Goal: Task Accomplishment & Management: Complete application form

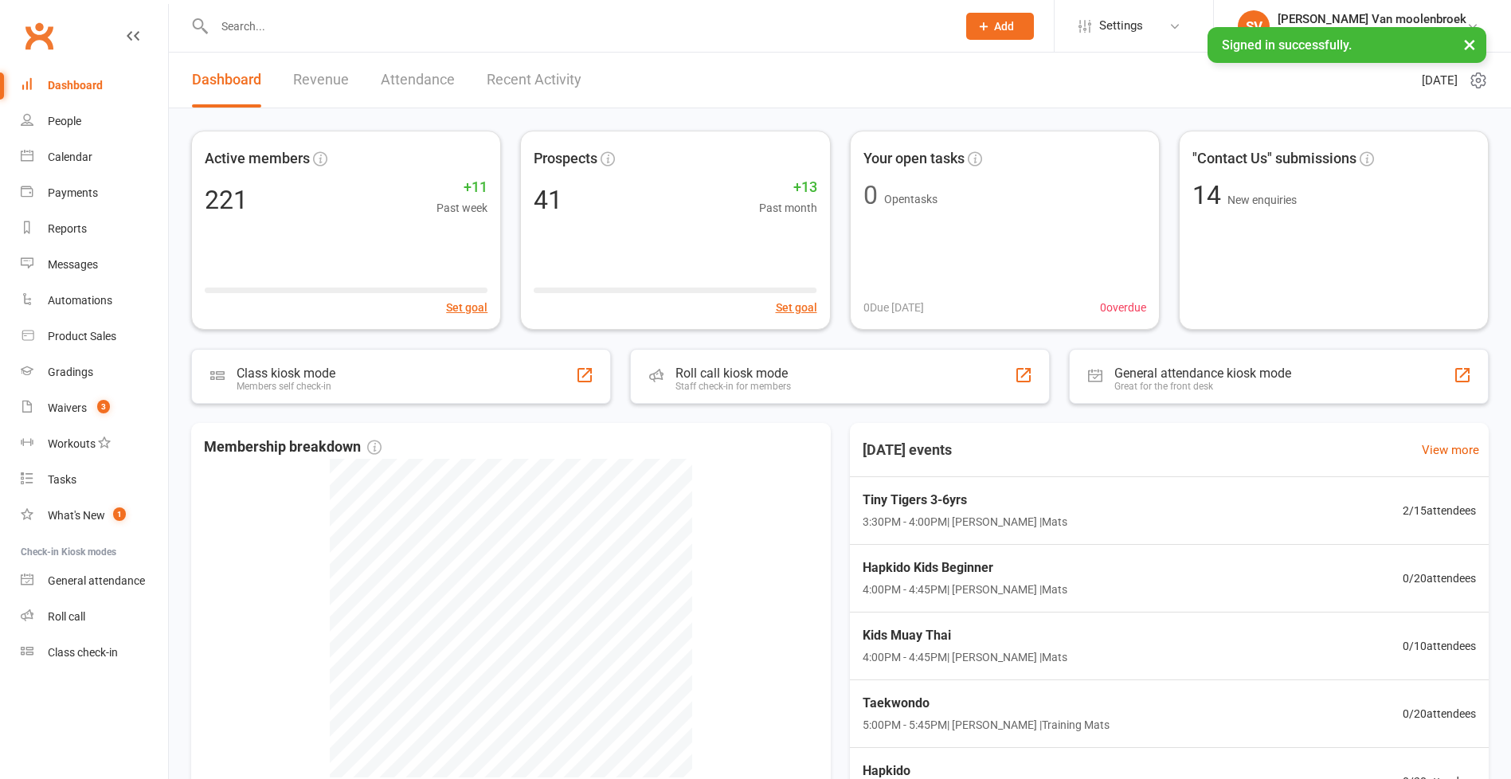
click at [295, 49] on div at bounding box center [568, 26] width 754 height 52
click at [293, 36] on input "text" at bounding box center [577, 26] width 736 height 22
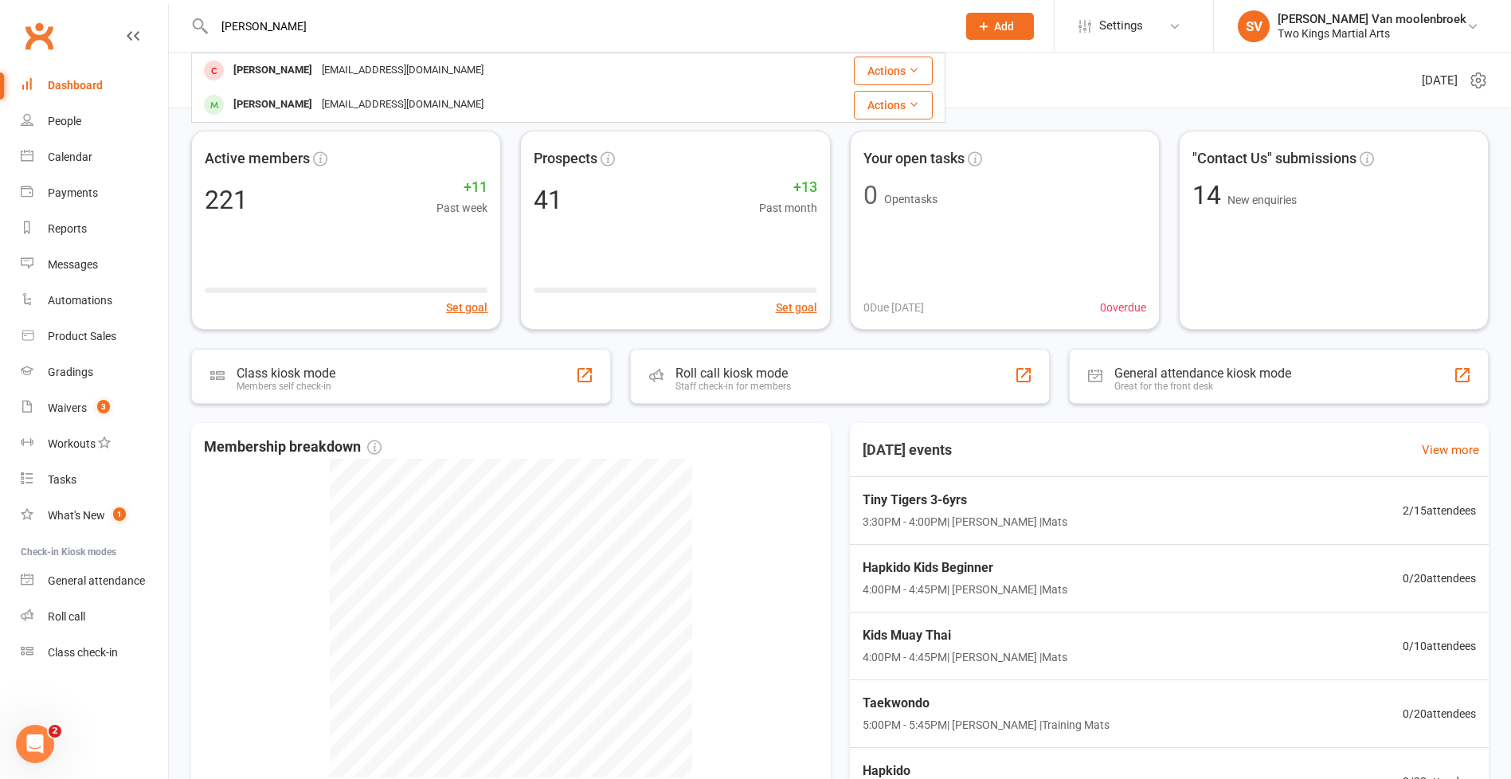
type input "[PERSON_NAME]"
click at [309, 75] on div "[PERSON_NAME]" at bounding box center [273, 70] width 88 height 23
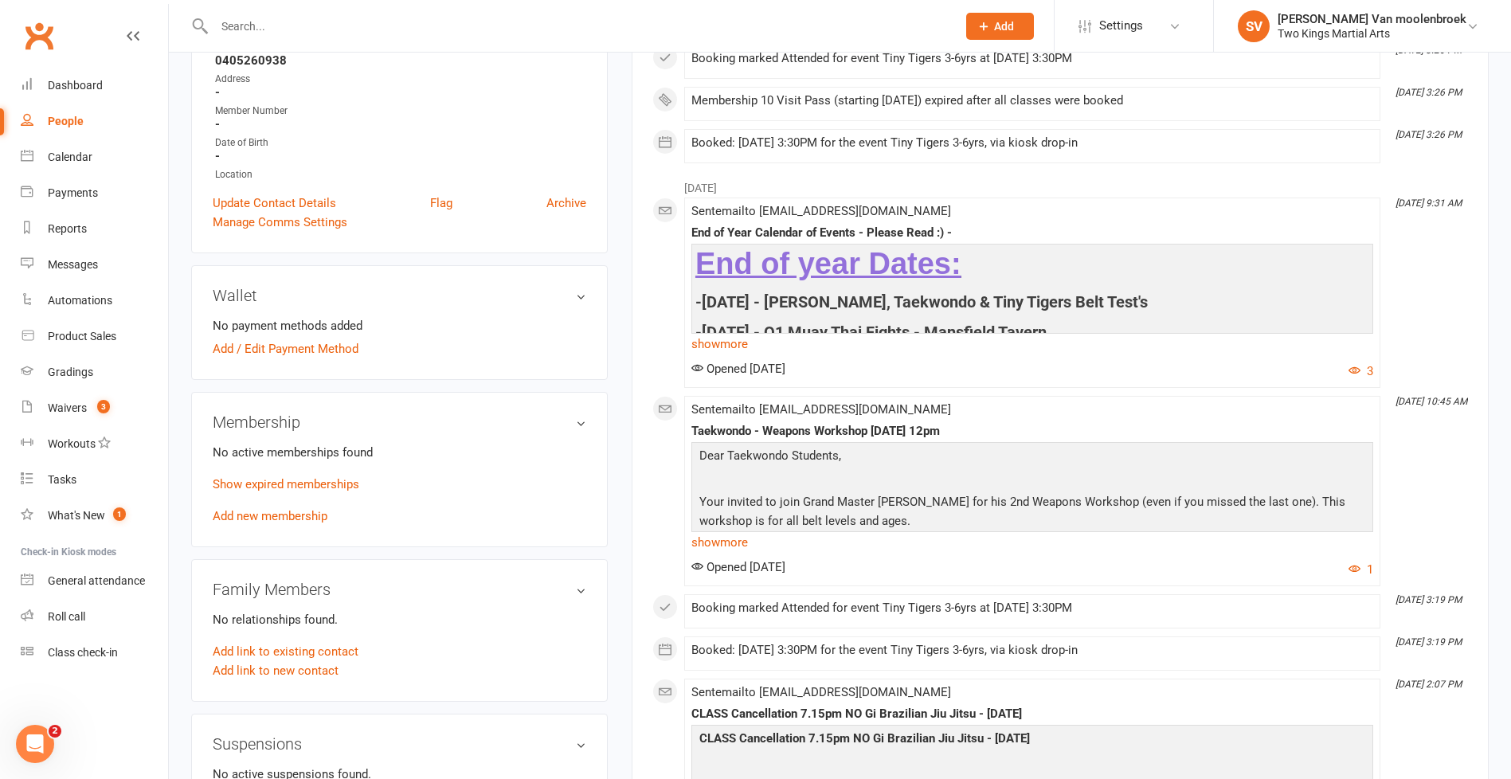
scroll to position [319, 0]
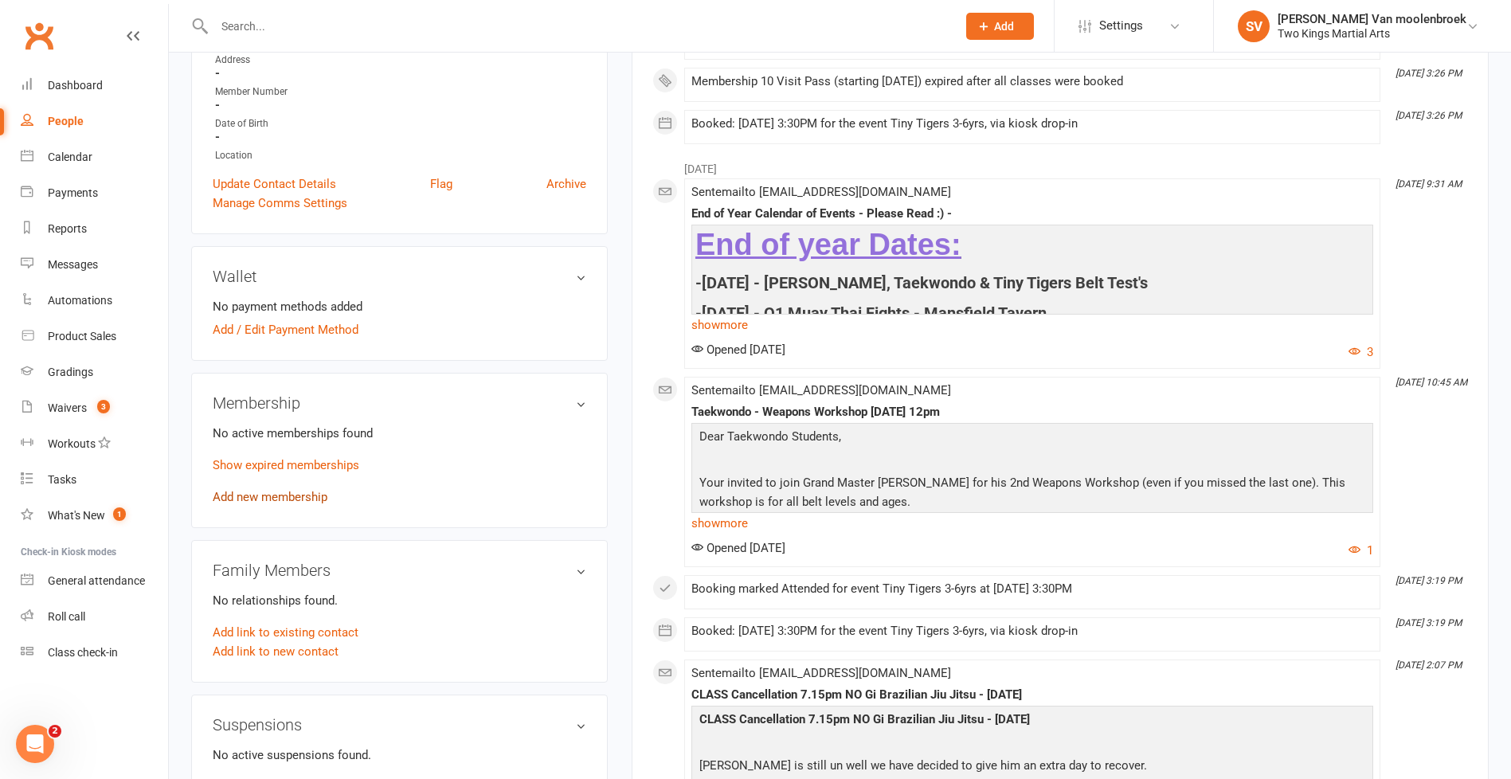
click at [283, 502] on link "Add new membership" at bounding box center [270, 497] width 115 height 14
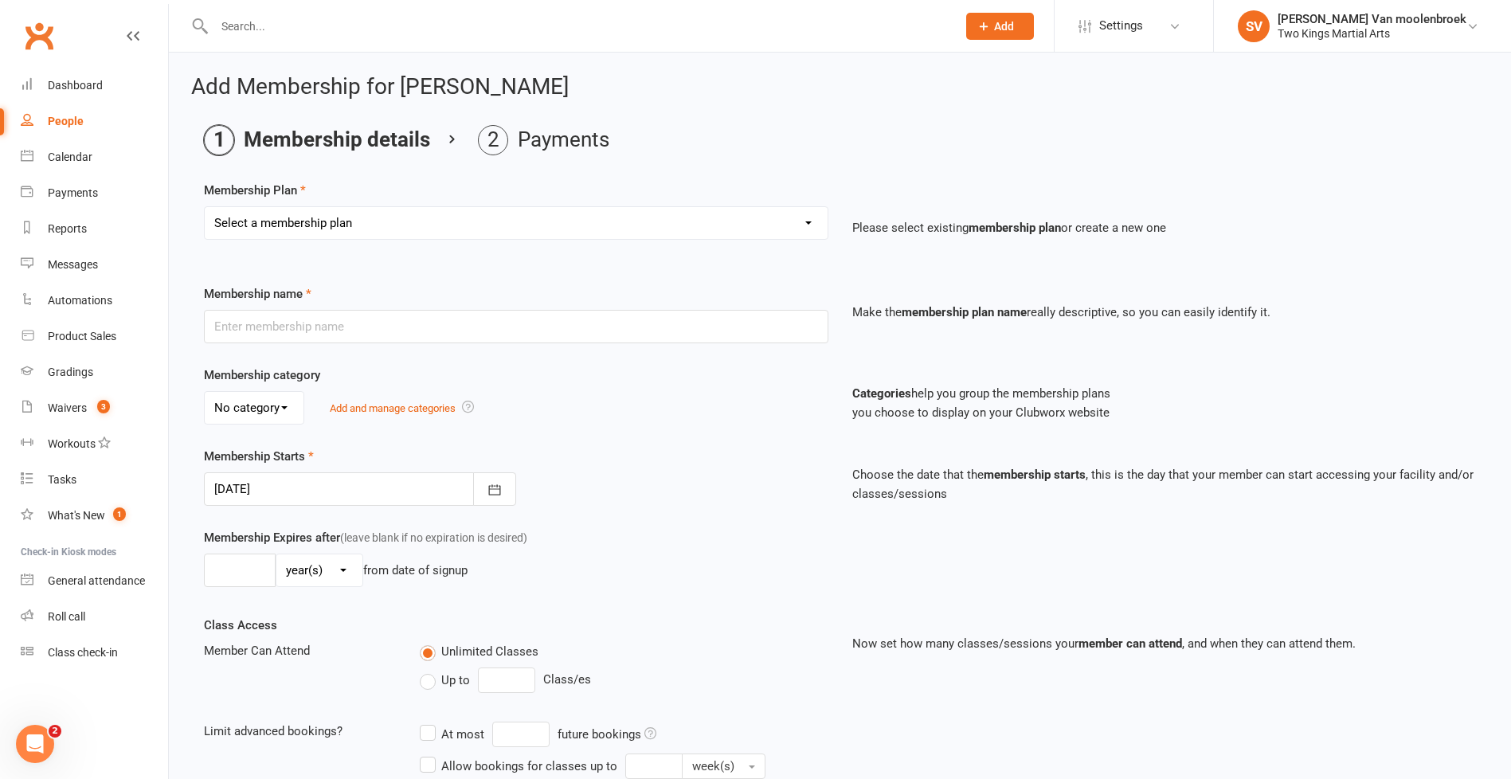
click at [541, 202] on div "Membership Plan Select a membership plan Create new Membership Plan 10 Visit Pa…" at bounding box center [840, 221] width 1272 height 81
click at [541, 230] on select "Select a membership plan Create new Membership Plan 10 Visit Pass 2 Classes a w…" at bounding box center [516, 223] width 623 height 32
select select "1"
click at [205, 207] on select "Select a membership plan Create new Membership Plan 10 Visit Pass 2 Classes a w…" at bounding box center [516, 223] width 623 height 32
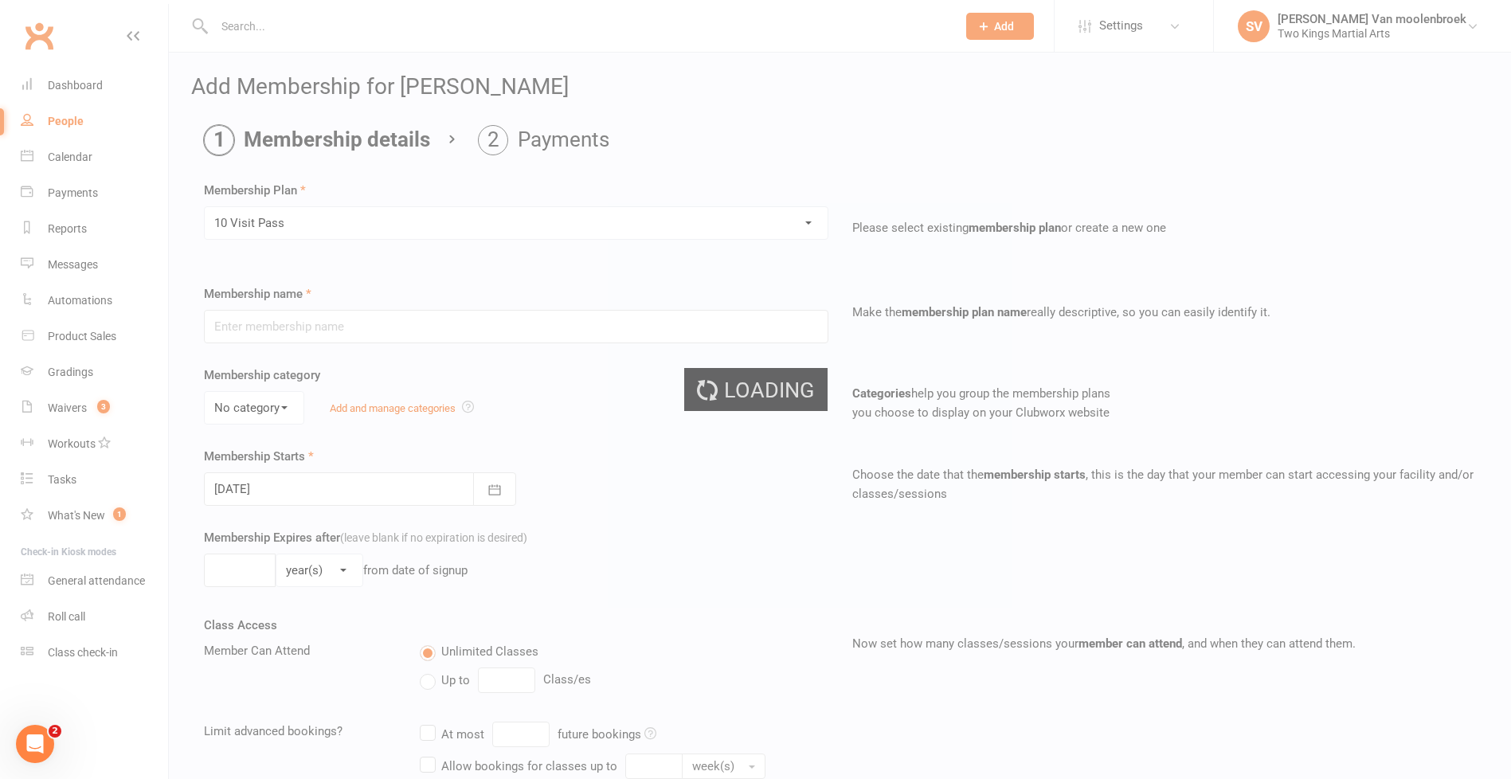
type input "10 Visit Pass"
select select "1"
type input "6"
select select "2"
type input "10"
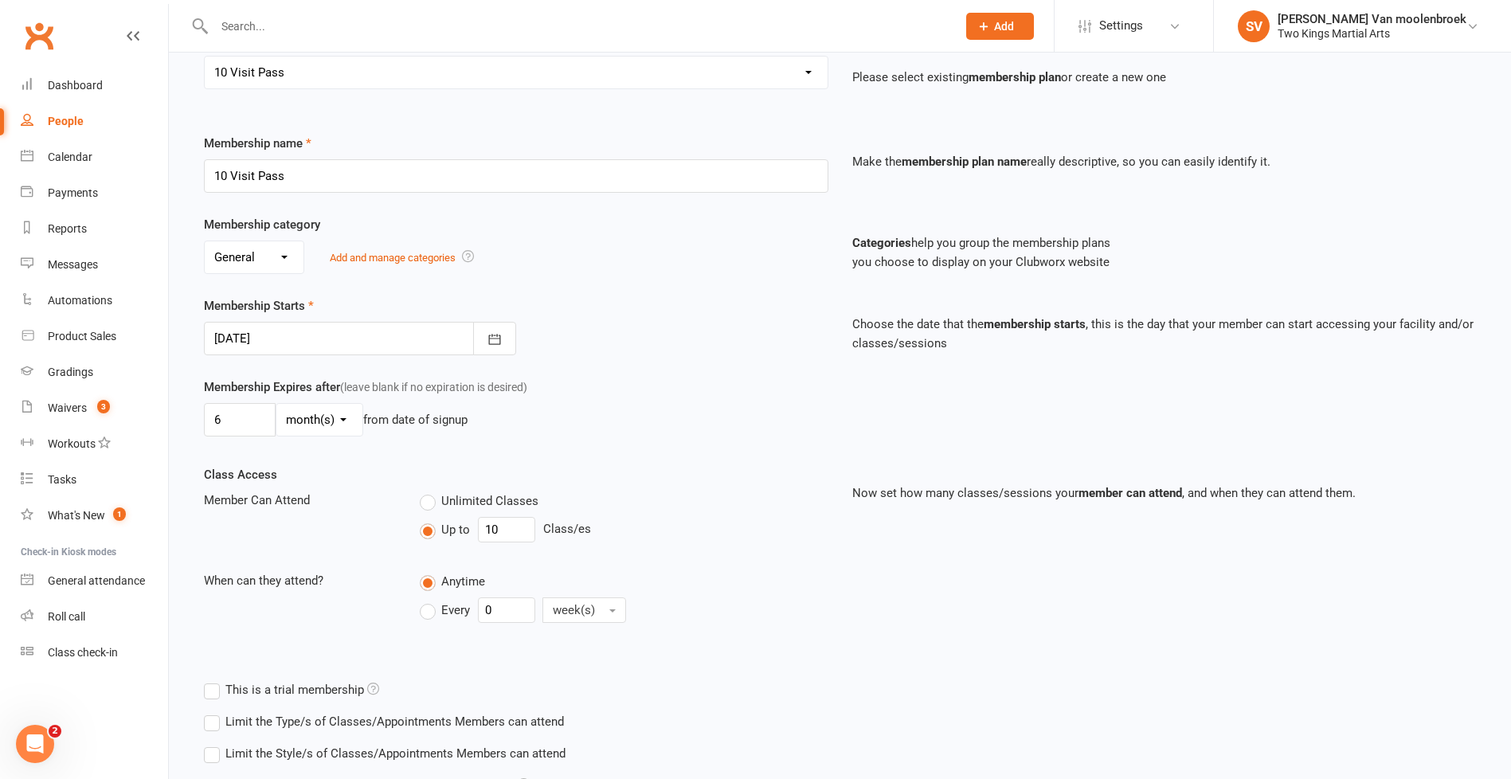
scroll to position [308, 0]
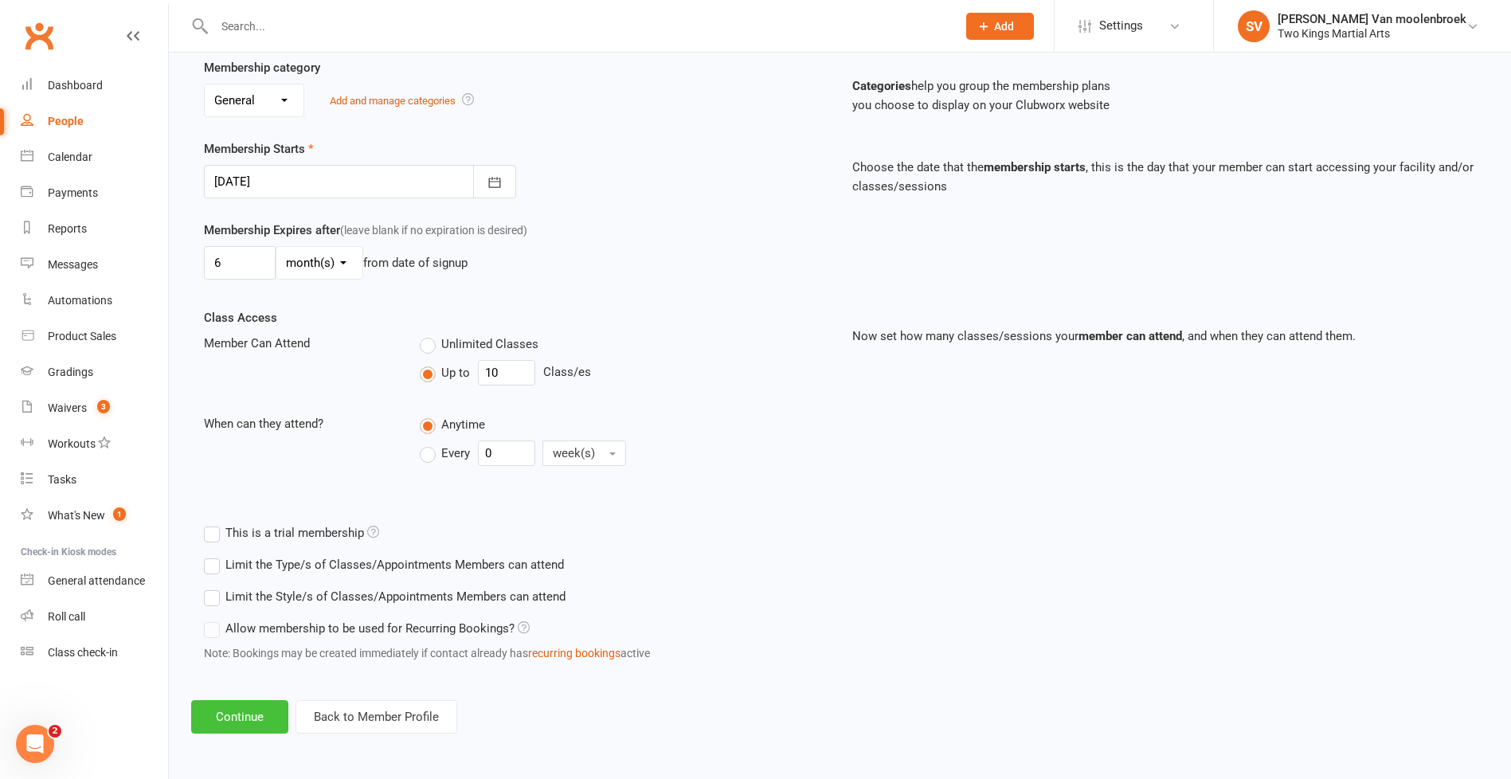
click at [225, 719] on button "Continue" at bounding box center [239, 716] width 97 height 33
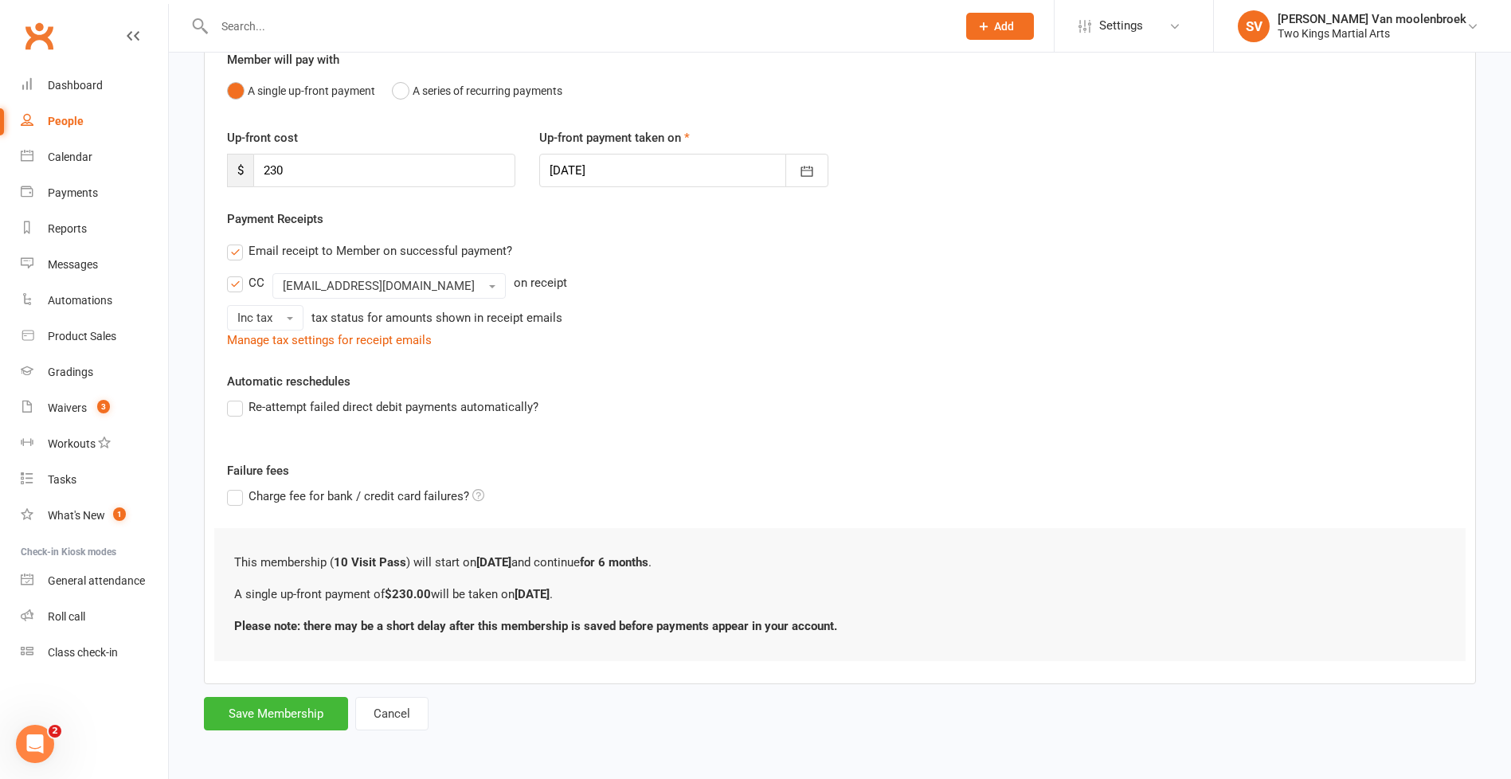
scroll to position [0, 0]
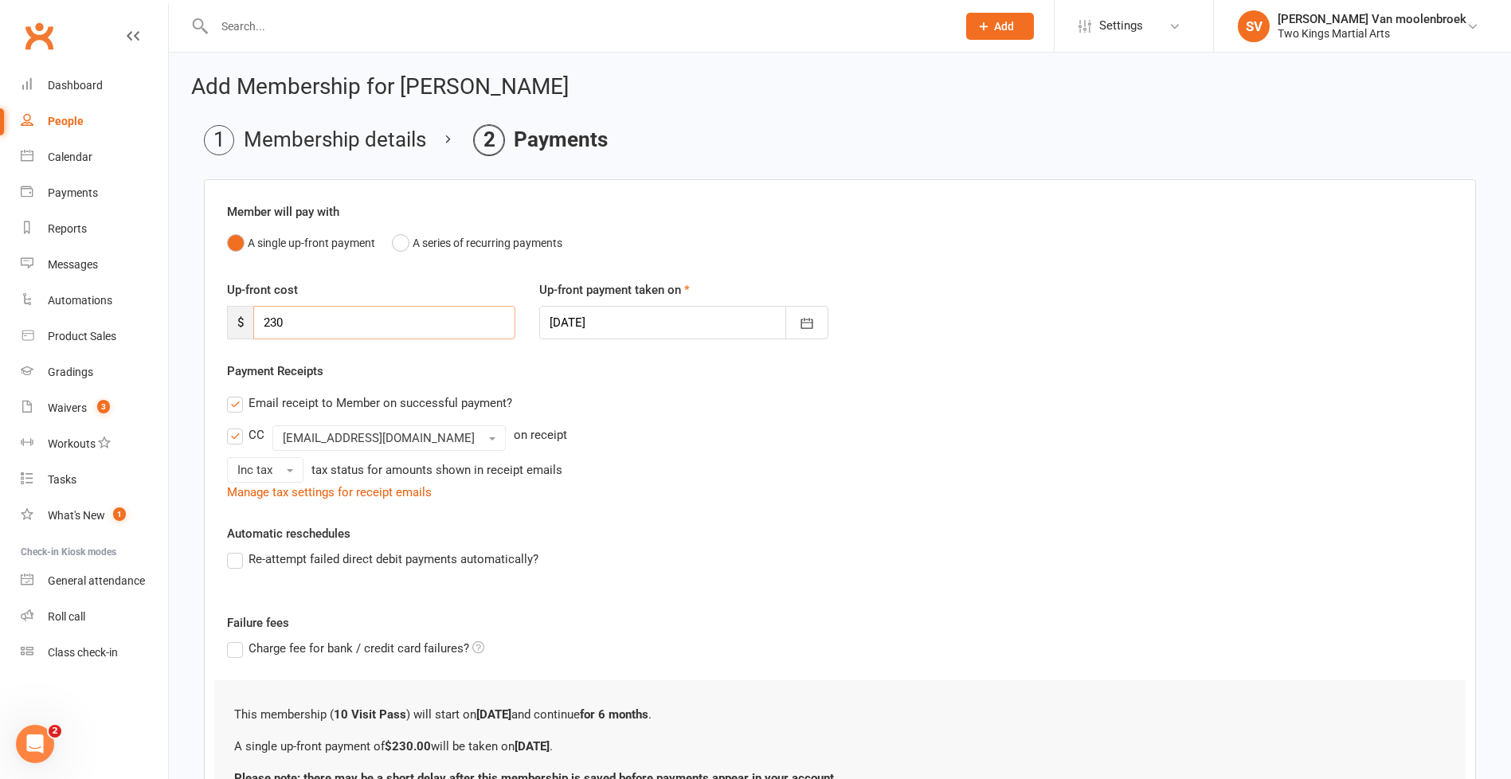
click at [194, 309] on main "Membership details Payments Member will pay with A single up-front payment A se…" at bounding box center [839, 503] width 1297 height 757
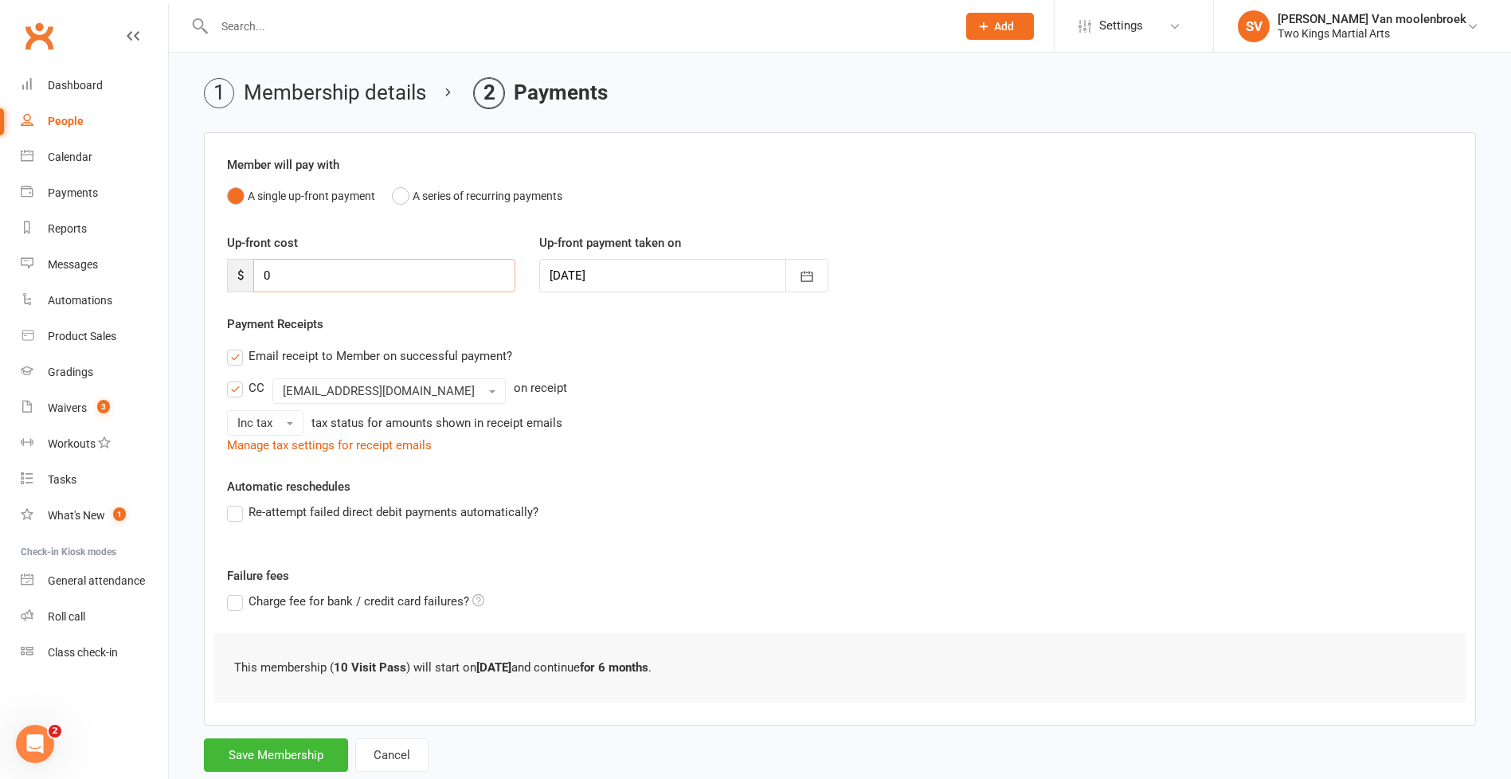
scroll to position [88, 0]
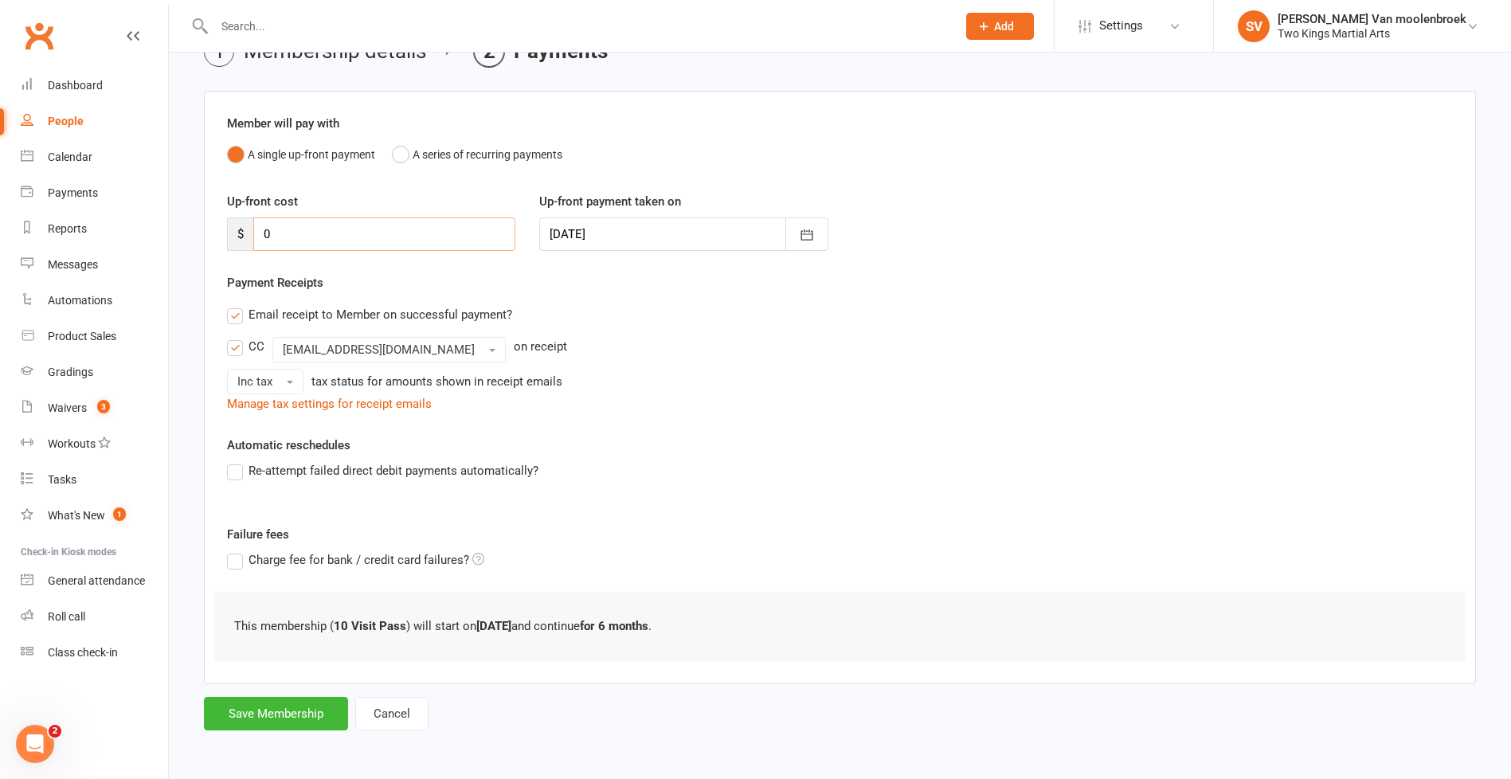
type input "0"
click at [239, 317] on label "Email receipt to Member on successful payment?" at bounding box center [369, 314] width 285 height 19
click at [237, 305] on input "Email receipt to Member on successful payment?" at bounding box center [232, 305] width 10 height 0
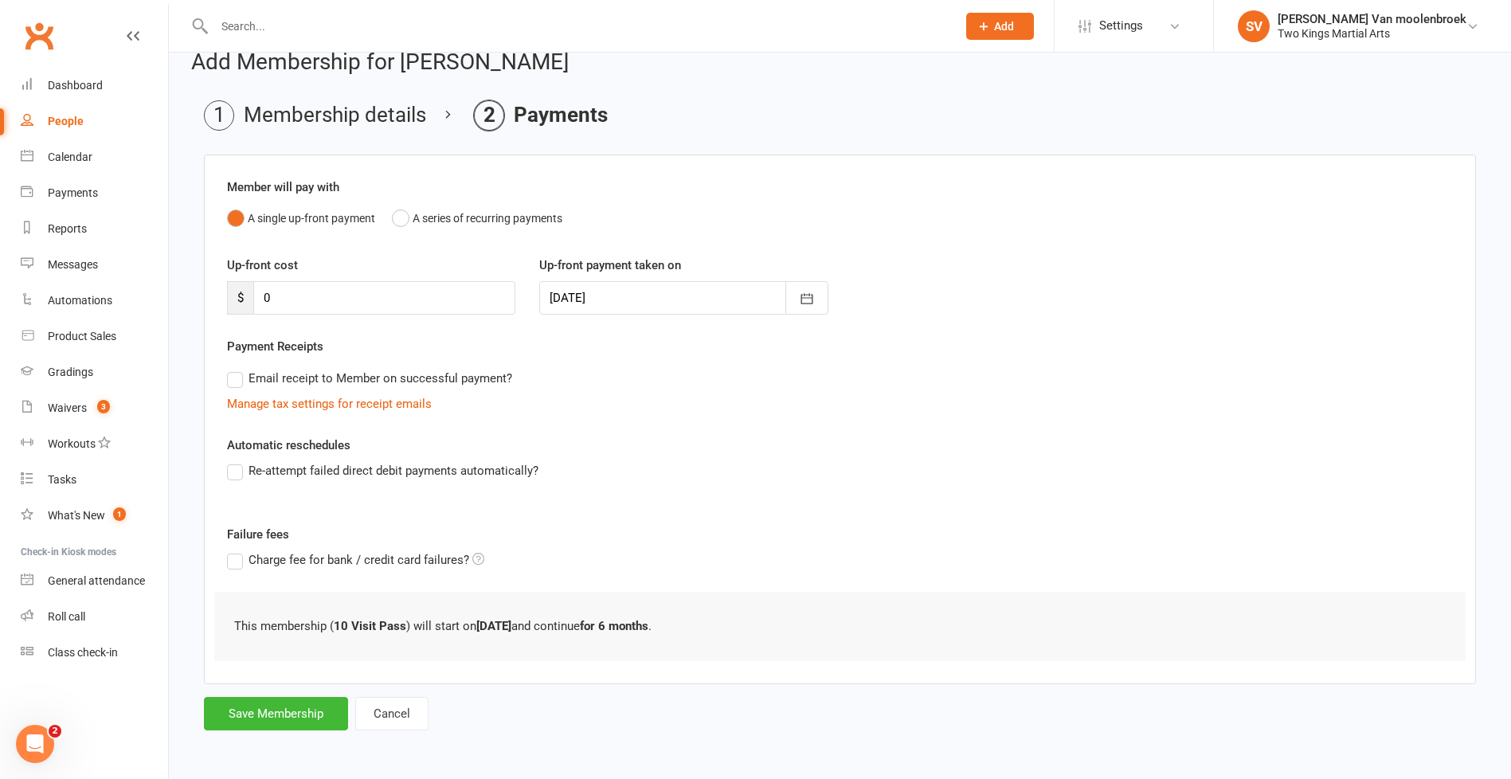
scroll to position [25, 0]
click at [292, 712] on button "Save Membership" at bounding box center [276, 713] width 144 height 33
